Goal: Transaction & Acquisition: Download file/media

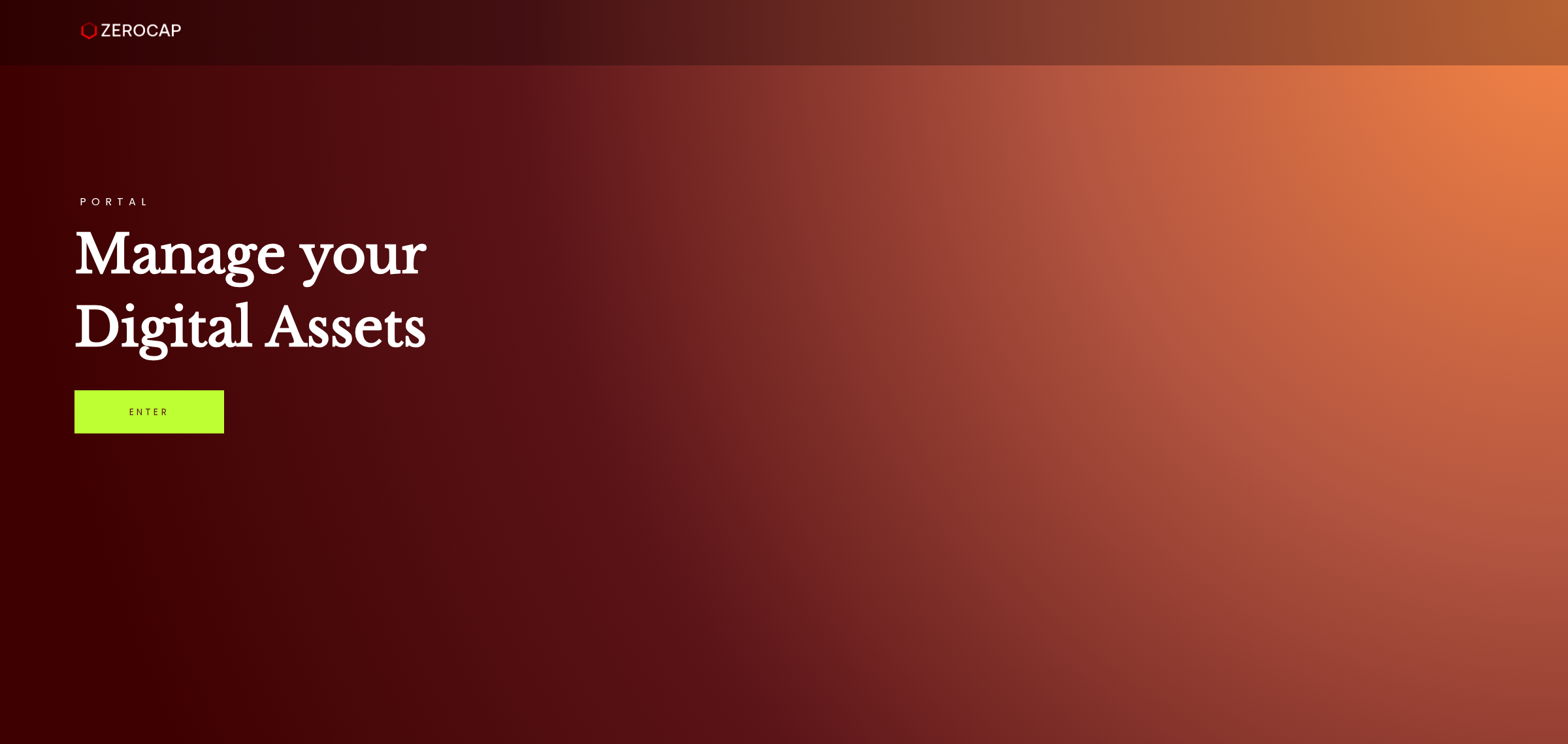
click at [201, 413] on link "Enter" at bounding box center [150, 411] width 150 height 43
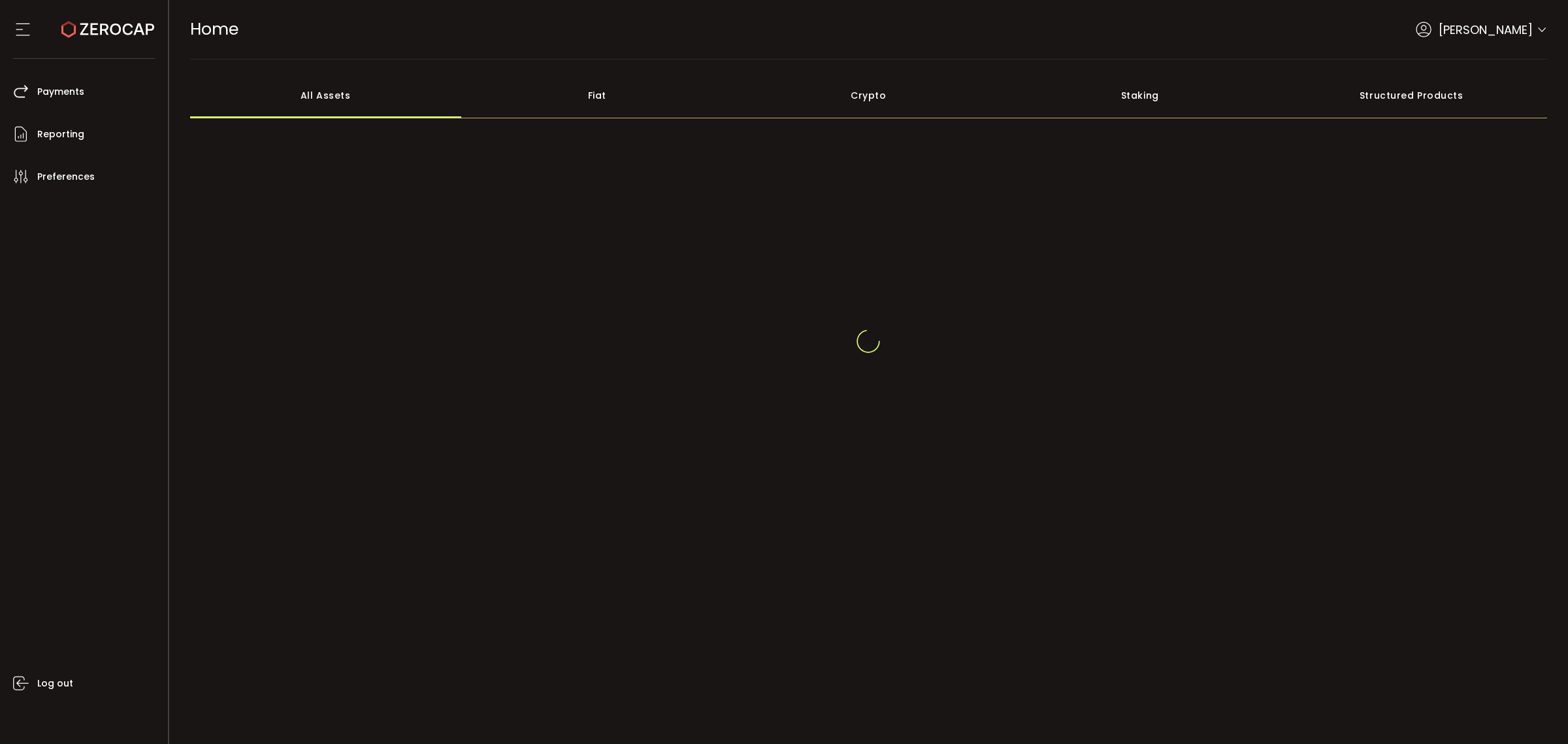
click at [1542, 25] on icon at bounding box center [1542, 29] width 10 height 10
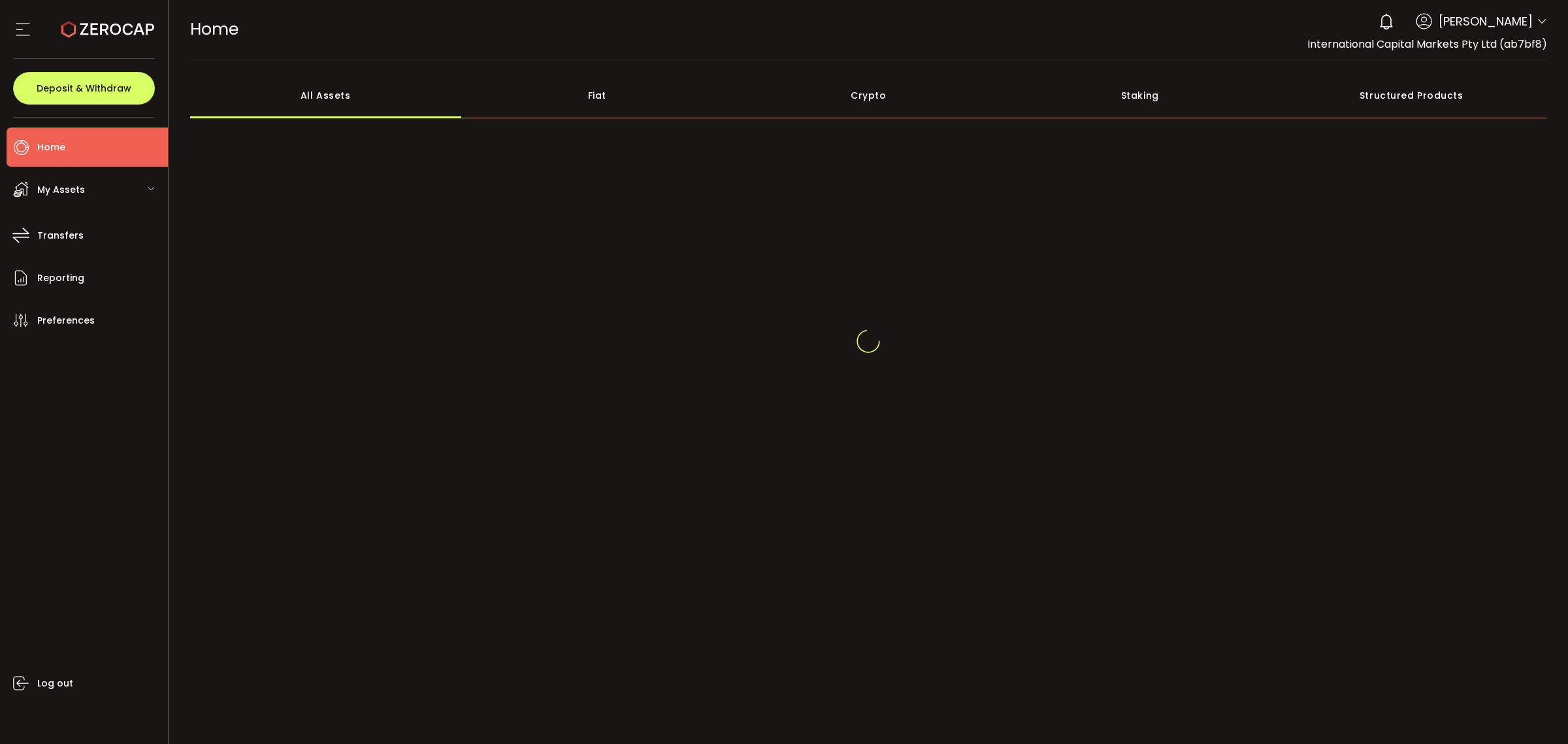
drag, startPoint x: 1543, startPoint y: 23, endPoint x: 1534, endPoint y: 46, distance: 24.7
click at [1543, 25] on icon at bounding box center [1542, 21] width 10 height 10
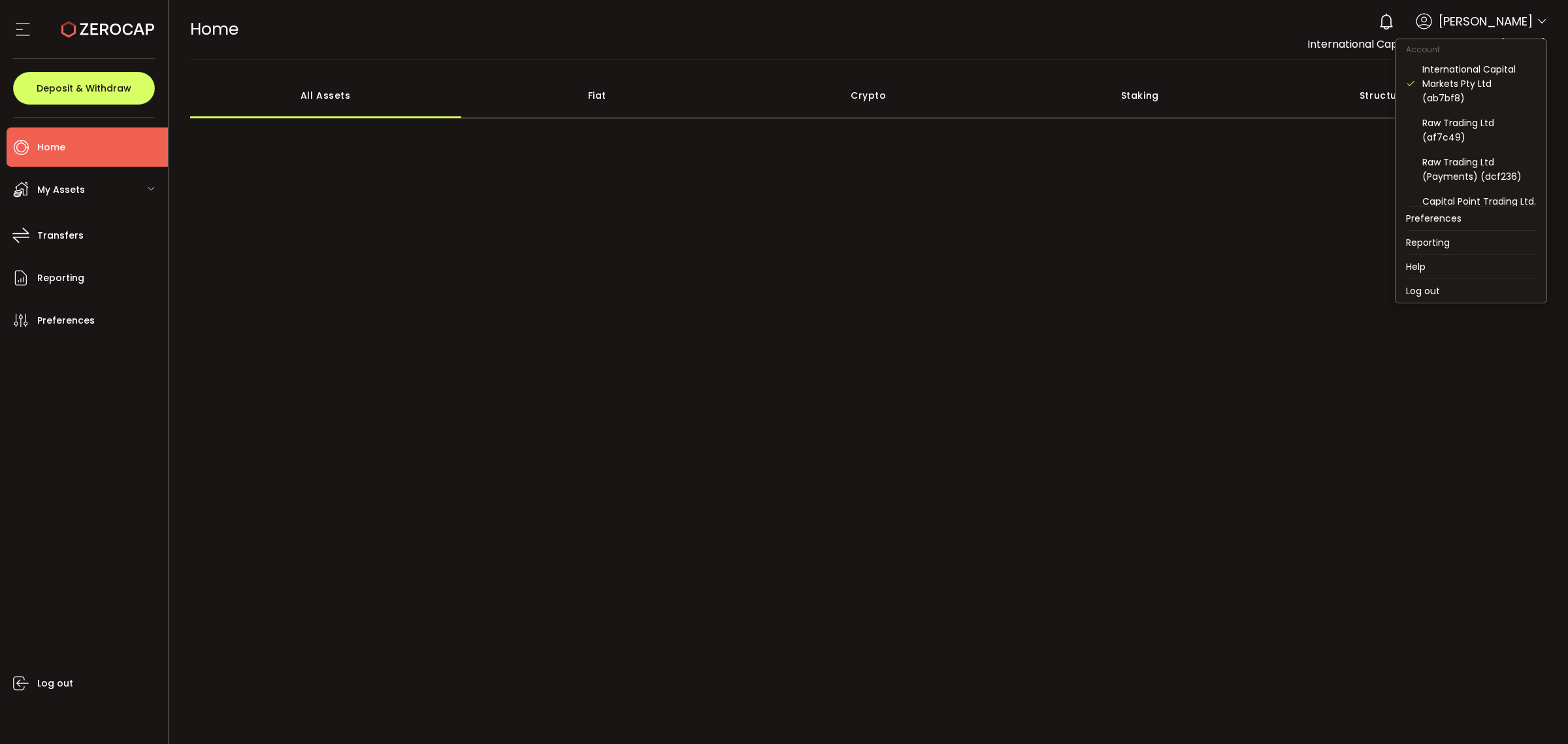
click at [1540, 17] on icon at bounding box center [1542, 21] width 10 height 10
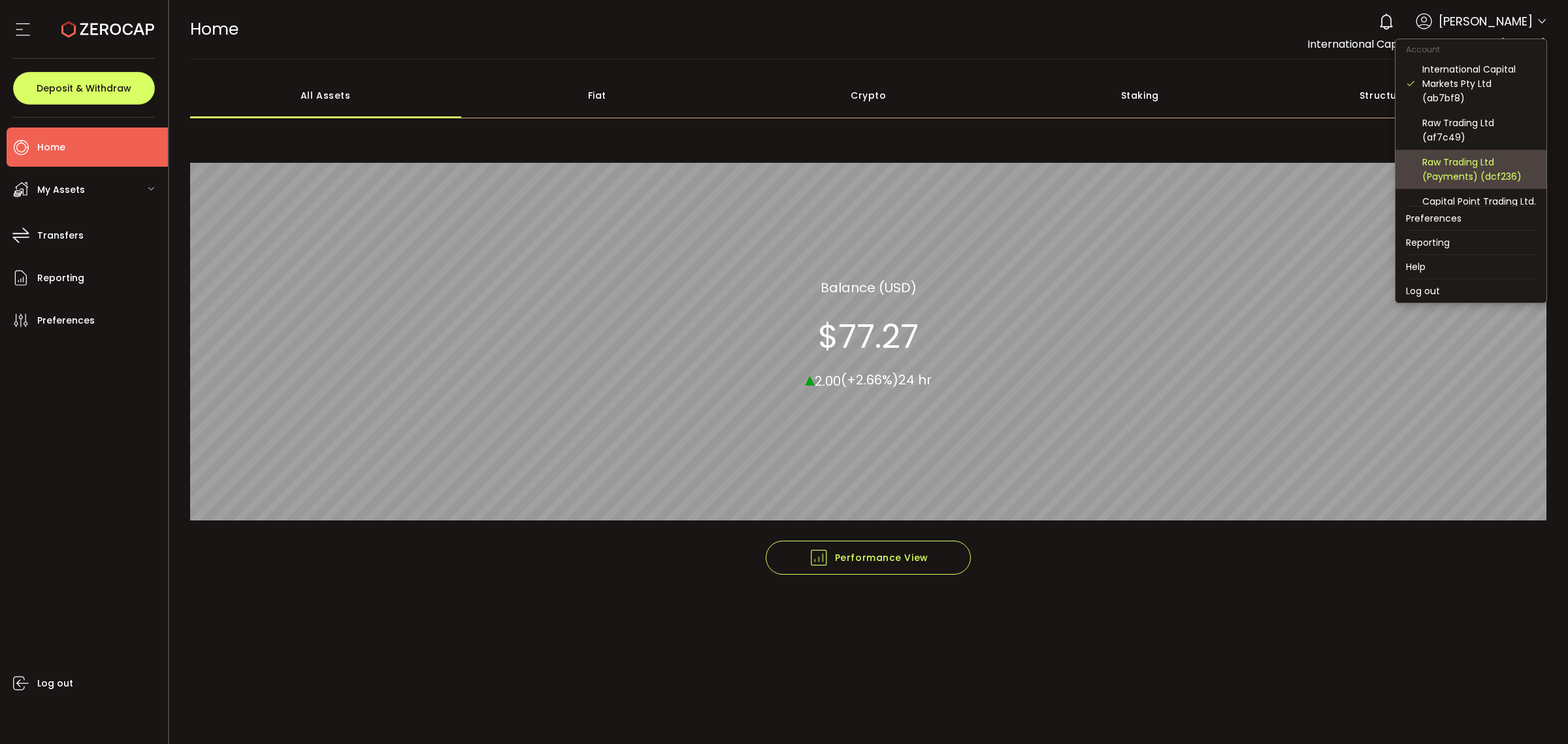
click at [1470, 161] on div "Raw Trading Ltd (Payments) (dcf236)" at bounding box center [1479, 170] width 114 height 29
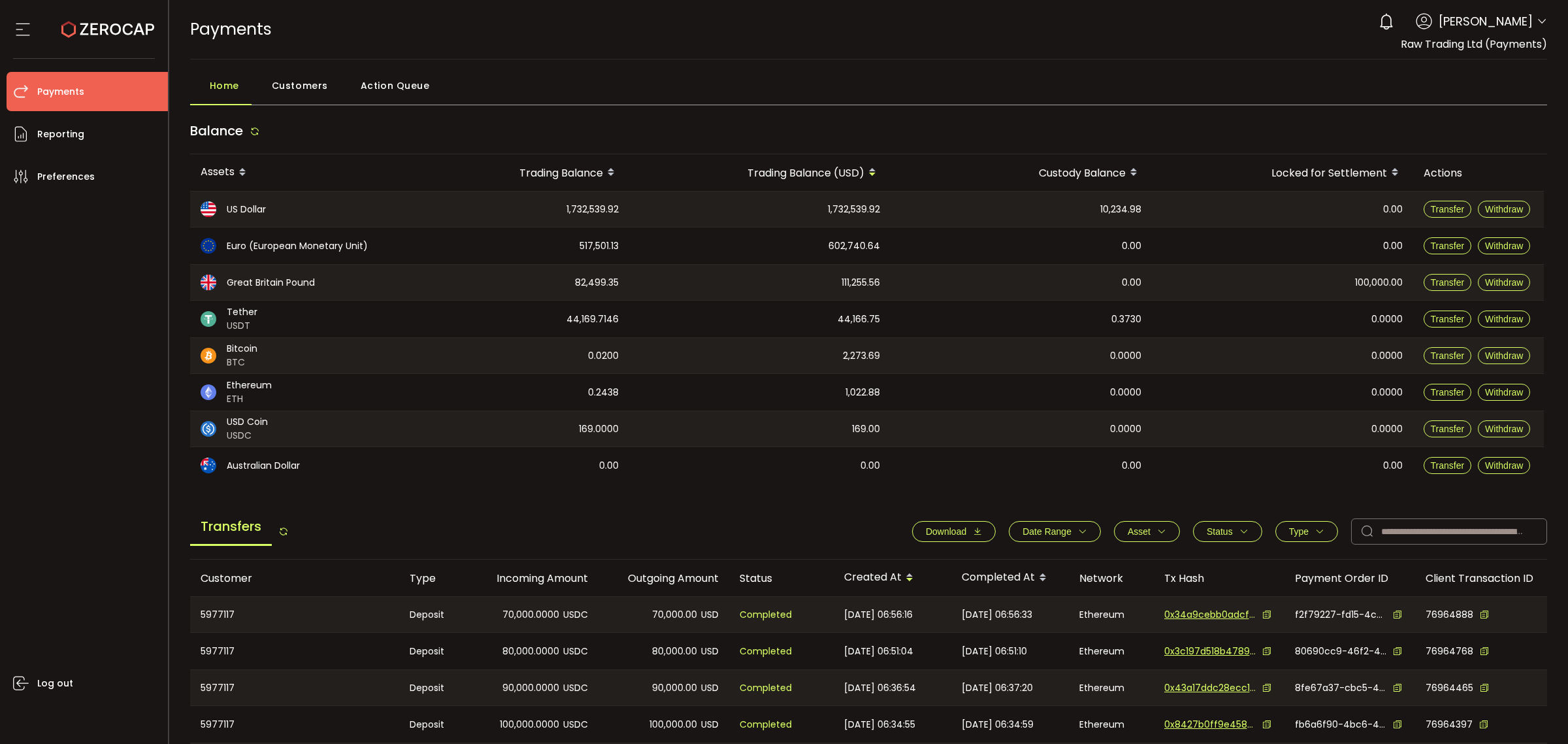
click at [1085, 532] on button "Date Range" at bounding box center [1055, 531] width 92 height 21
click at [997, 564] on icon at bounding box center [1001, 563] width 15 height 21
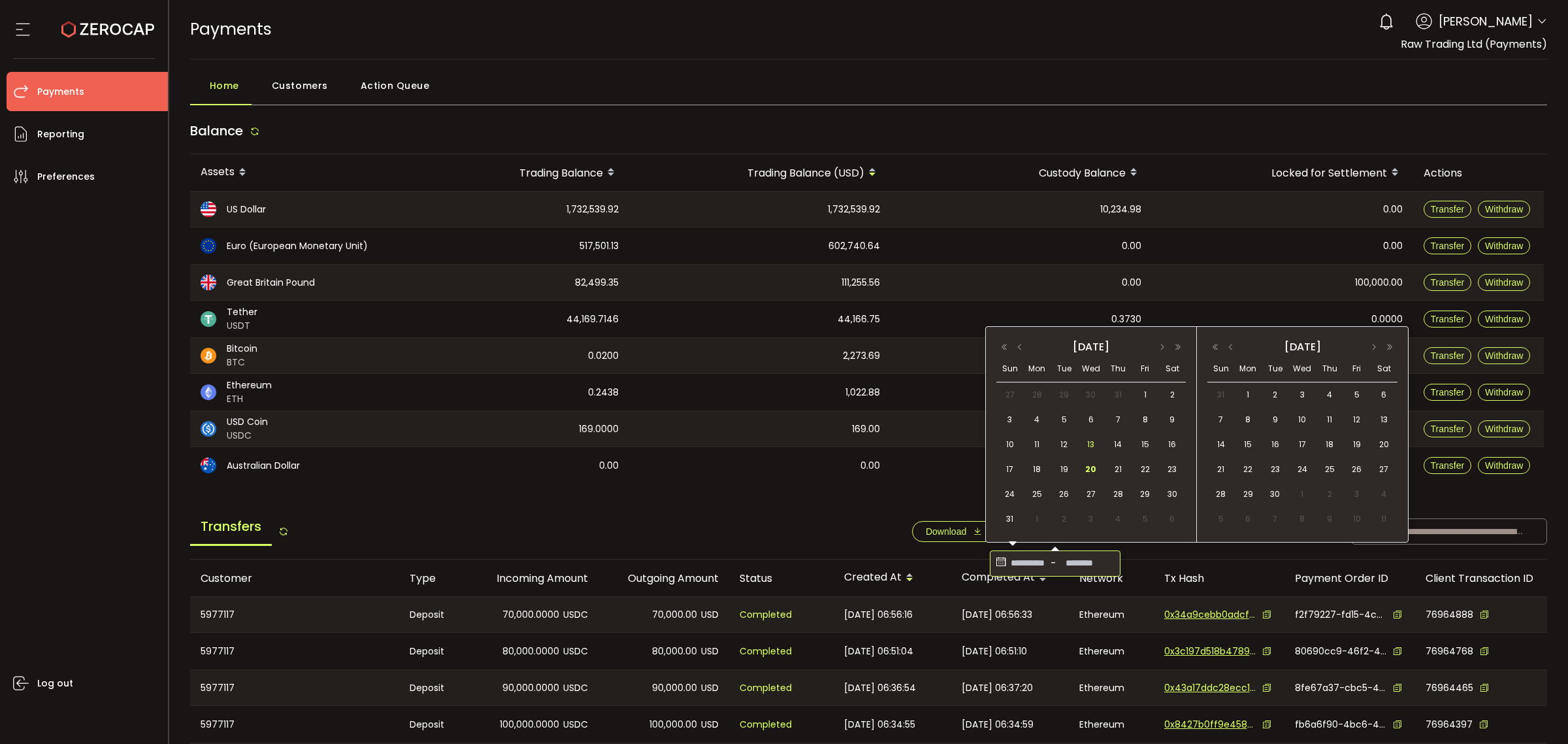
click at [1086, 439] on span "13" at bounding box center [1090, 444] width 15 height 16
click at [1092, 467] on span "20" at bounding box center [1090, 469] width 15 height 16
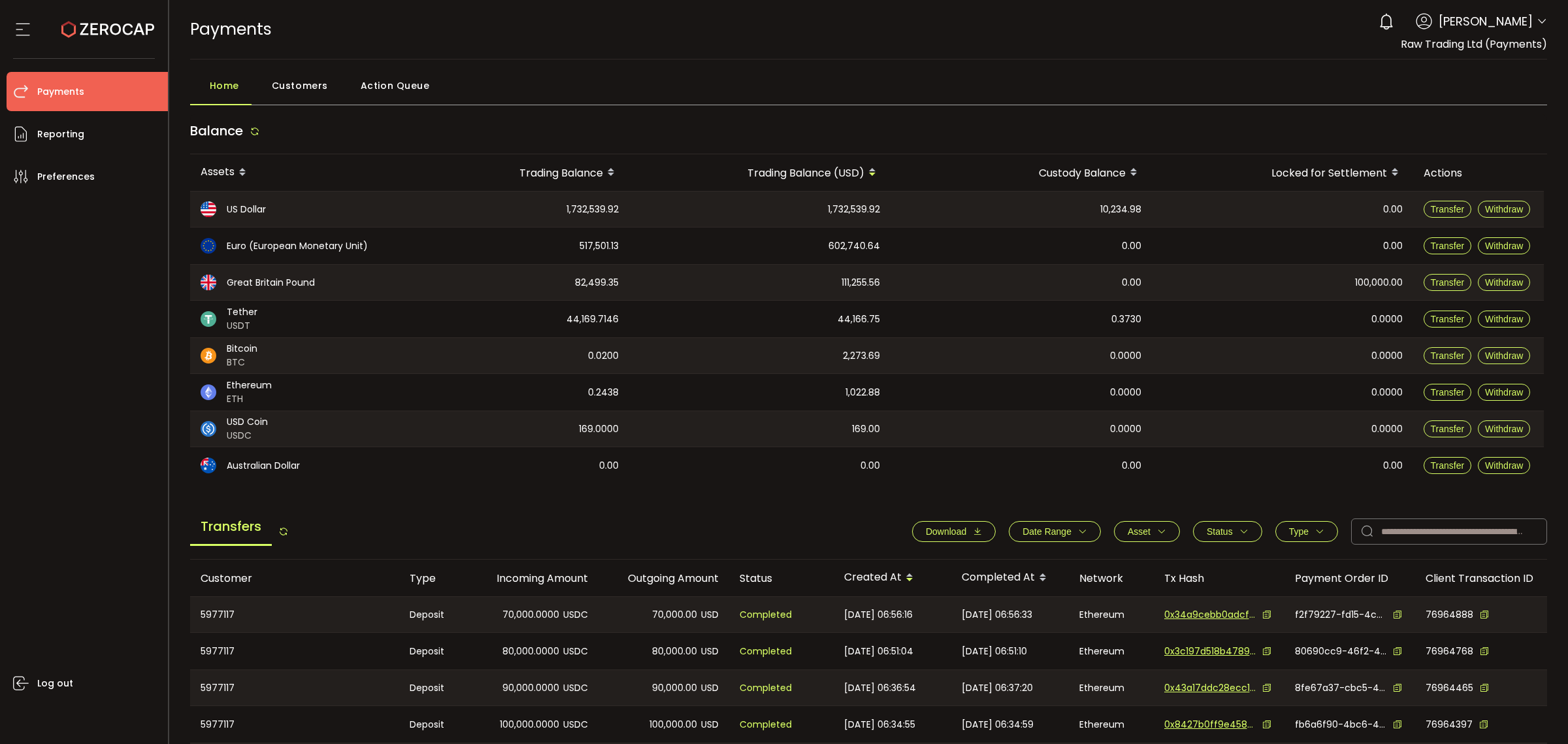
click at [954, 532] on span "Download" at bounding box center [946, 531] width 40 height 10
click at [973, 532] on icon "button" at bounding box center [977, 532] width 9 height 9
drag, startPoint x: 1071, startPoint y: 530, endPoint x: 1062, endPoint y: 538, distance: 12.0
click at [1071, 530] on span "Date Range" at bounding box center [1055, 531] width 65 height 10
drag, startPoint x: 993, startPoint y: 556, endPoint x: 1005, endPoint y: 559, distance: 12.4
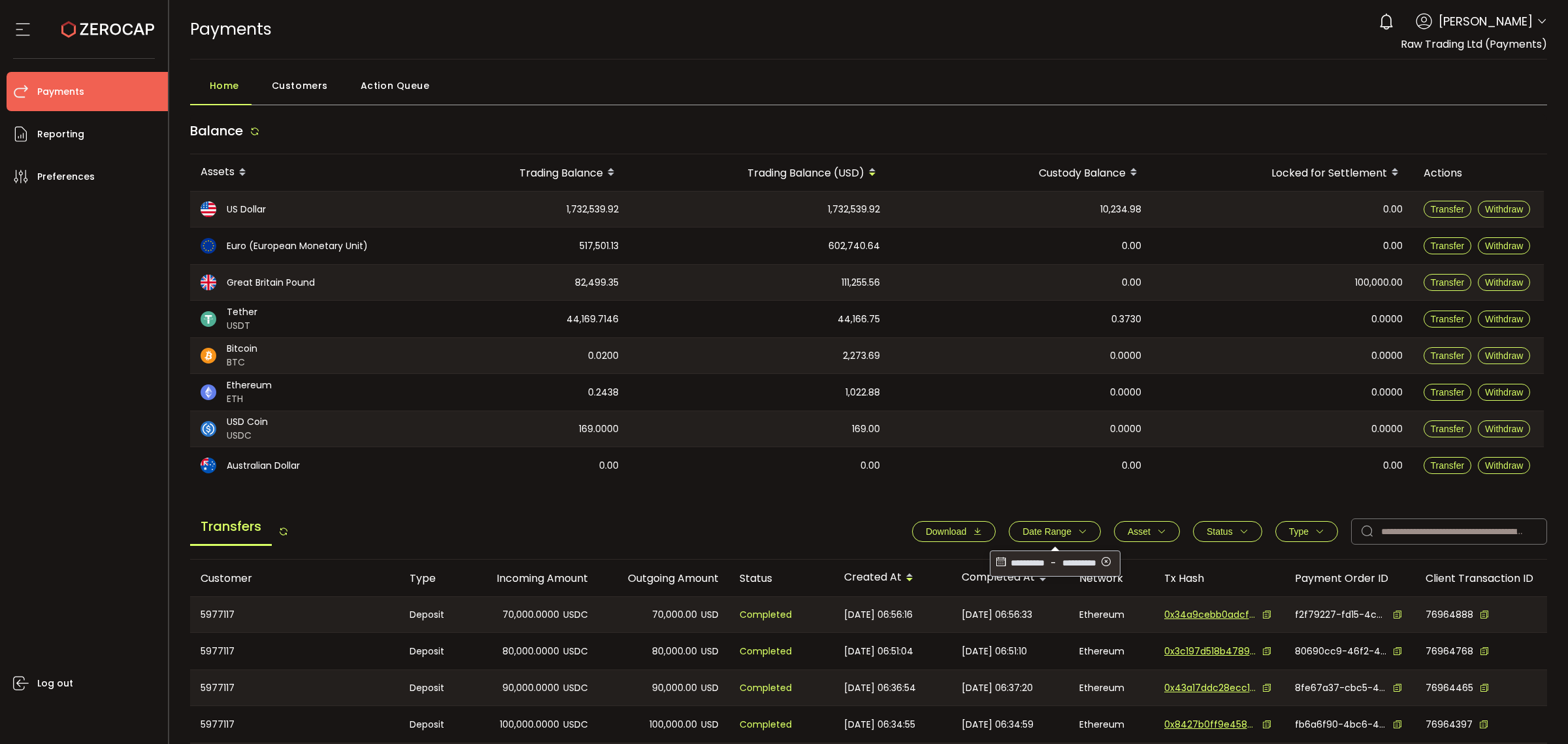
click at [994, 557] on icon at bounding box center [1001, 563] width 15 height 21
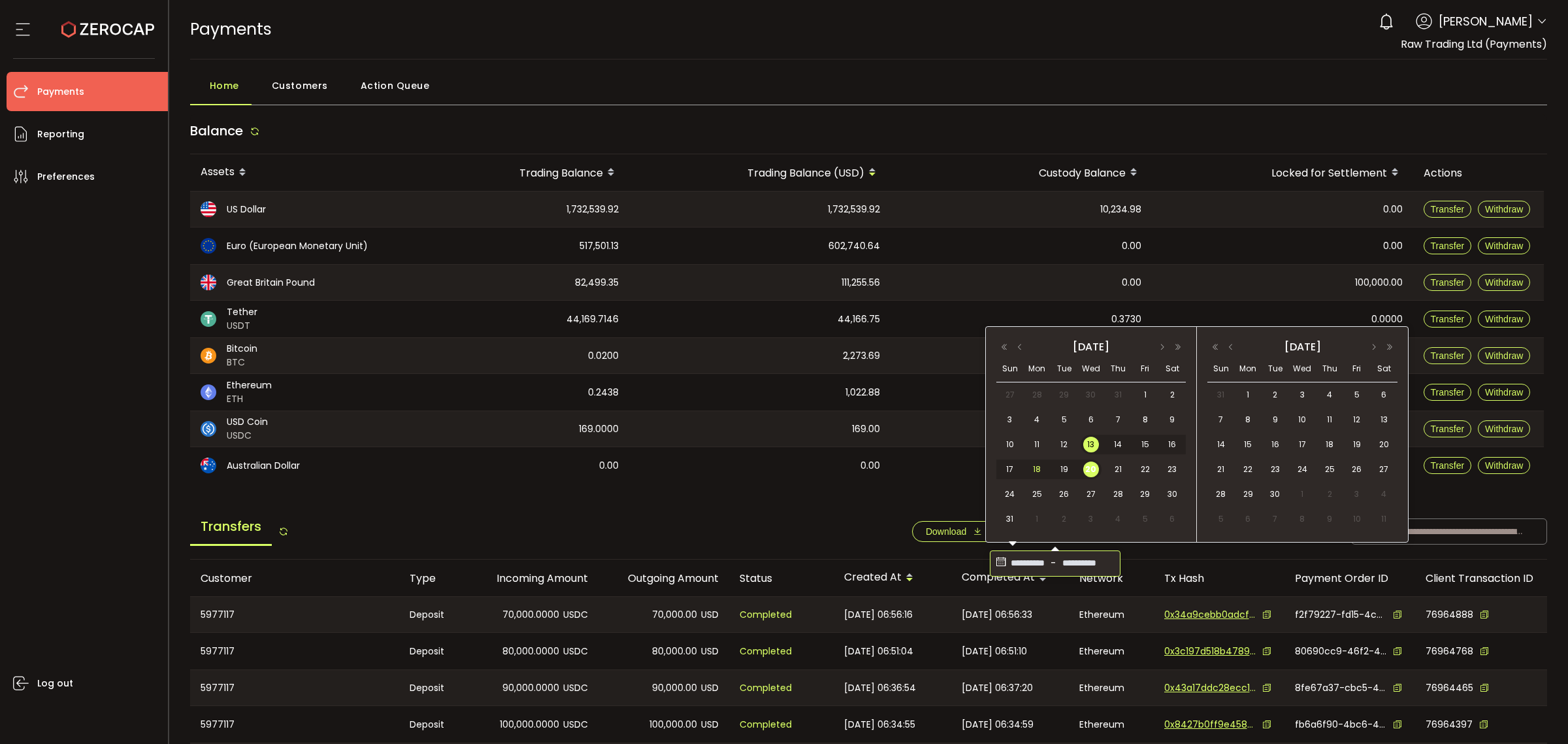
click at [1036, 470] on span "18" at bounding box center [1037, 469] width 15 height 16
click at [1085, 474] on span "20" at bounding box center [1090, 469] width 15 height 16
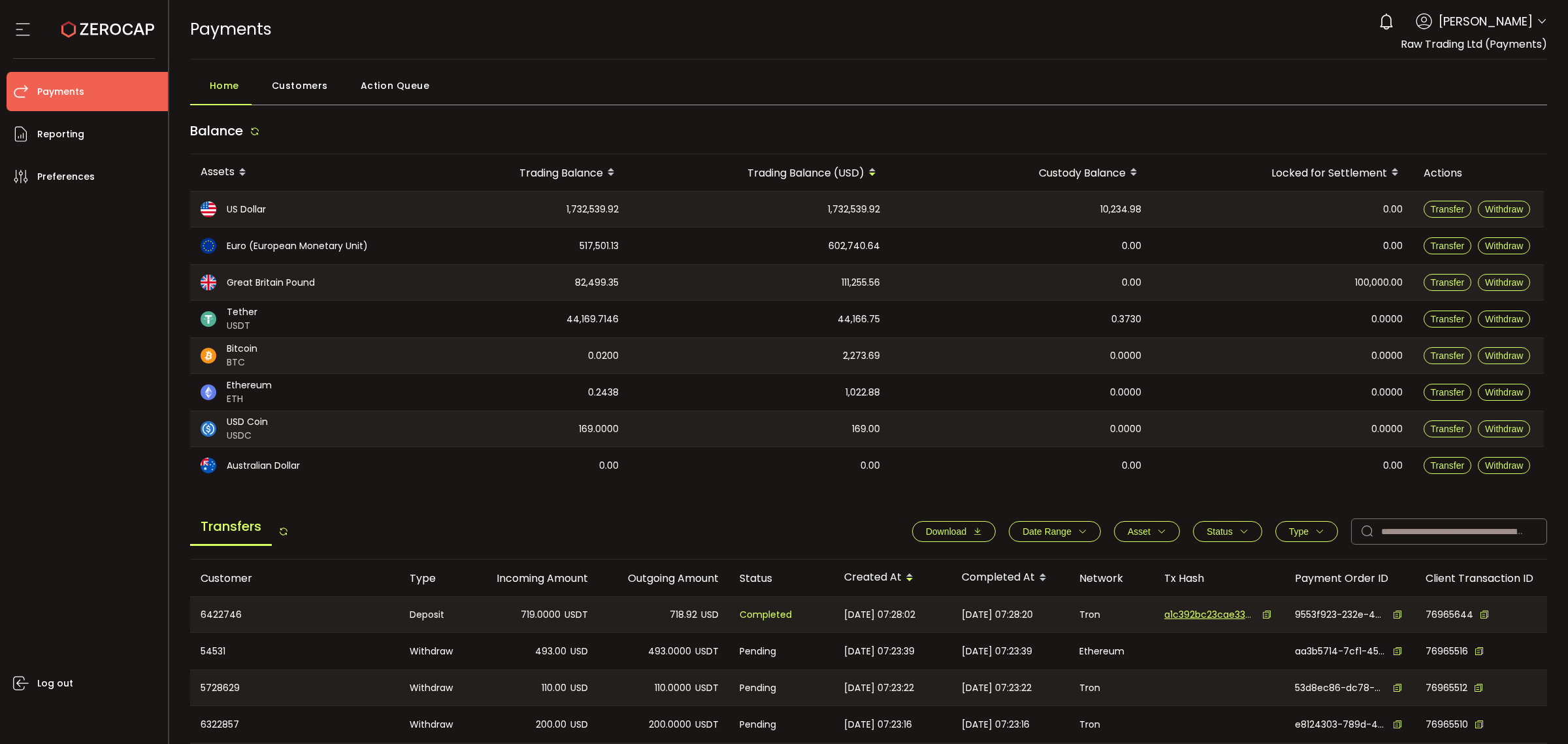
click at [973, 534] on icon "button" at bounding box center [977, 532] width 9 height 9
